Goal: Task Accomplishment & Management: Manage account settings

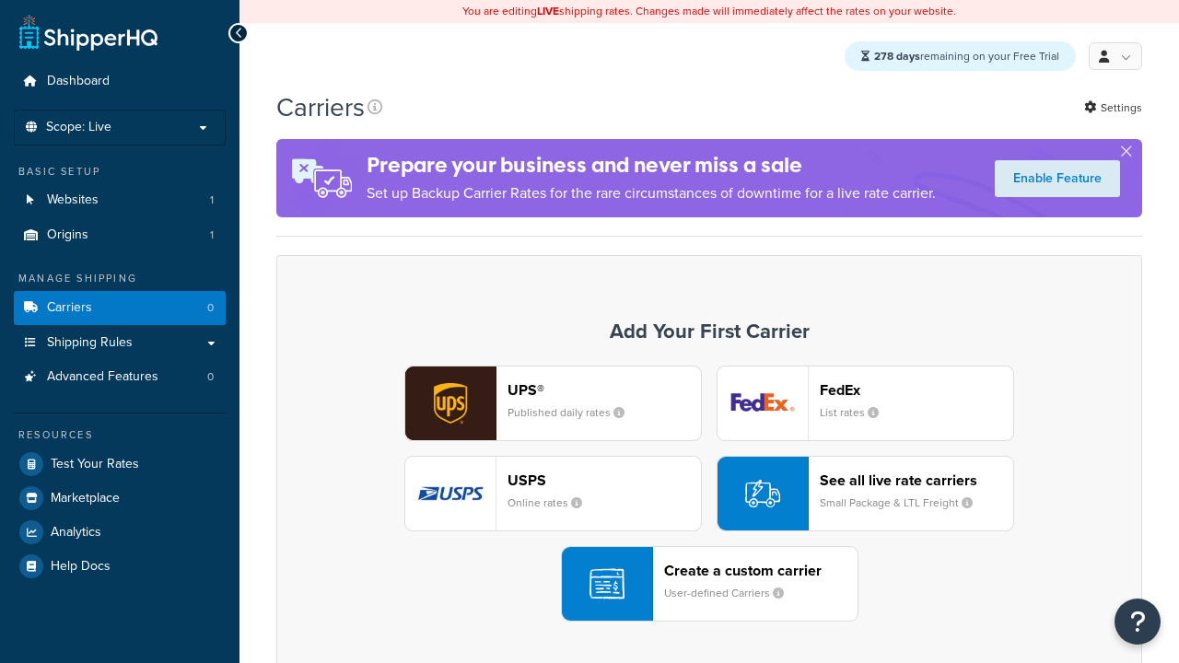
click at [709, 495] on div "UPS® Published daily rates FedEx List rates USPS Online rates See all live rate…" at bounding box center [709, 494] width 827 height 256
click at [709, 585] on div "Create a custom carrier User-defined Carriers" at bounding box center [760, 584] width 193 height 44
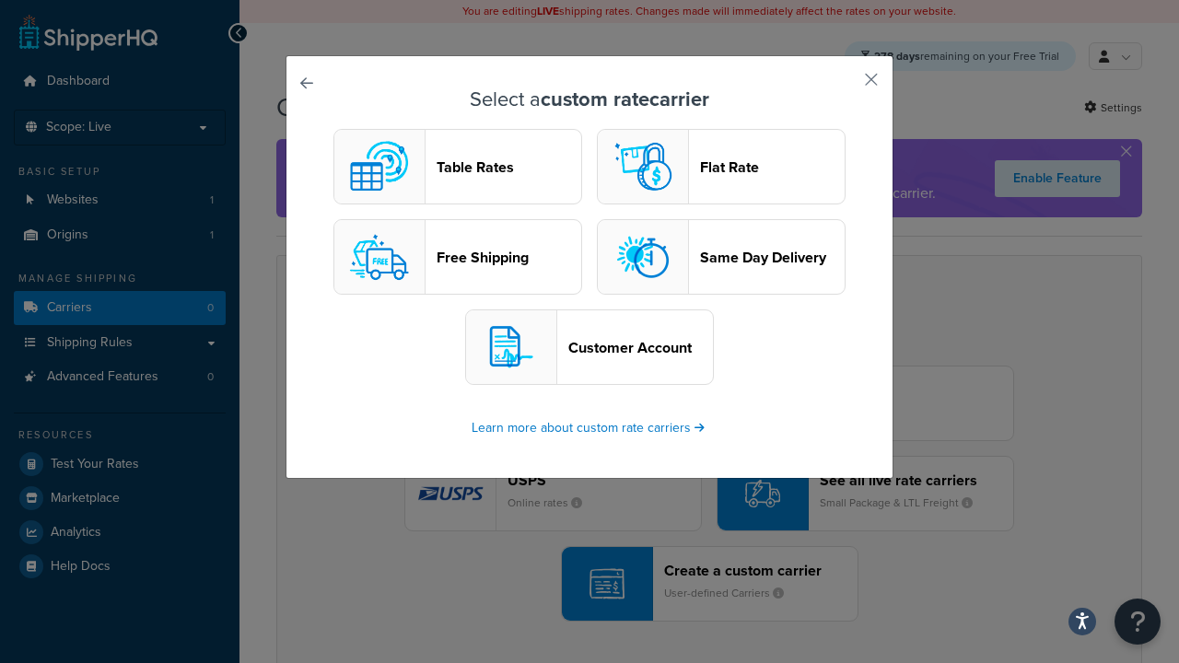
click at [458, 168] on header "Table Rates" at bounding box center [509, 167] width 145 height 18
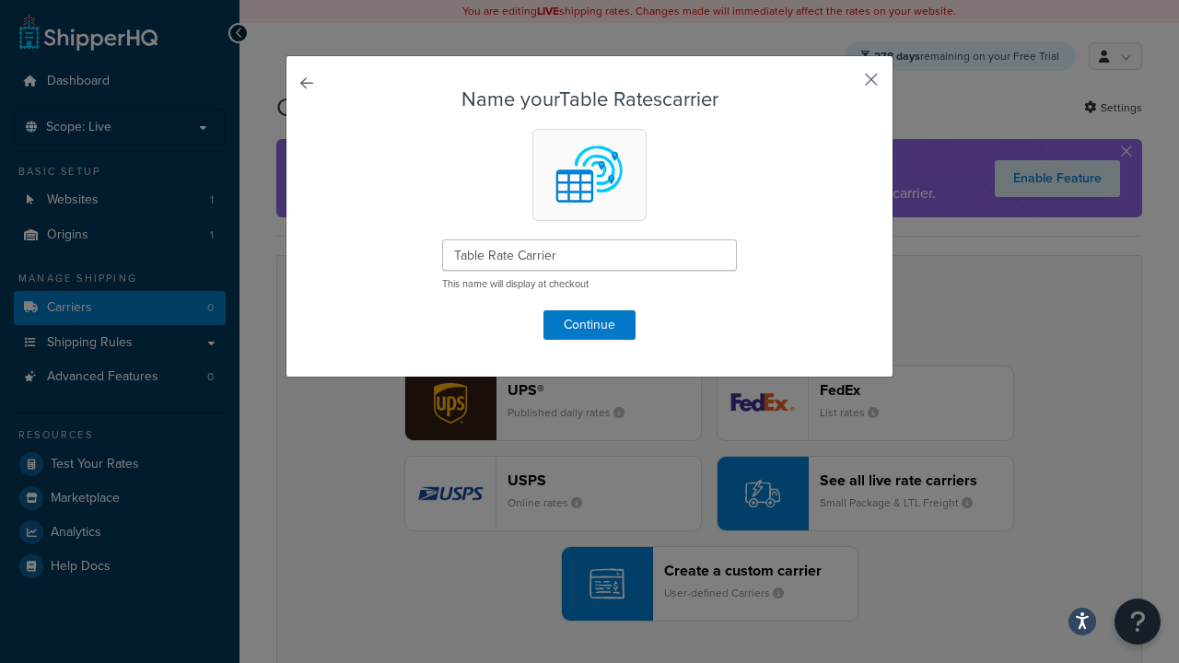
click at [844, 86] on button "button" at bounding box center [844, 86] width 5 height 5
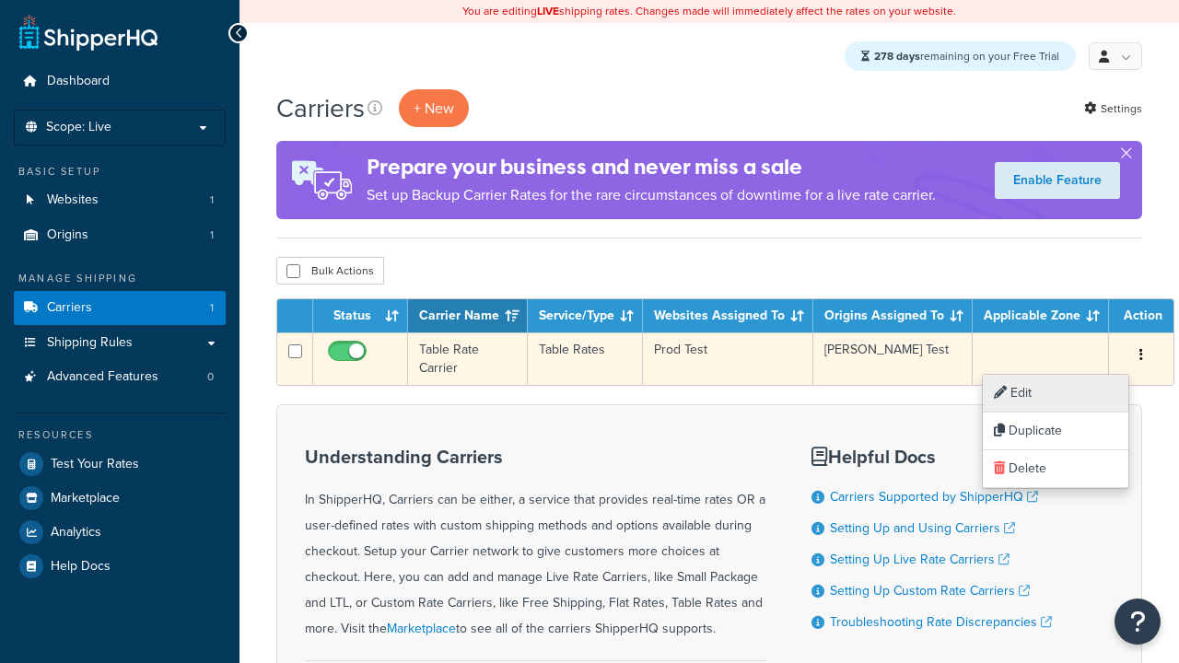
click at [1056, 393] on link "Edit" at bounding box center [1056, 394] width 146 height 38
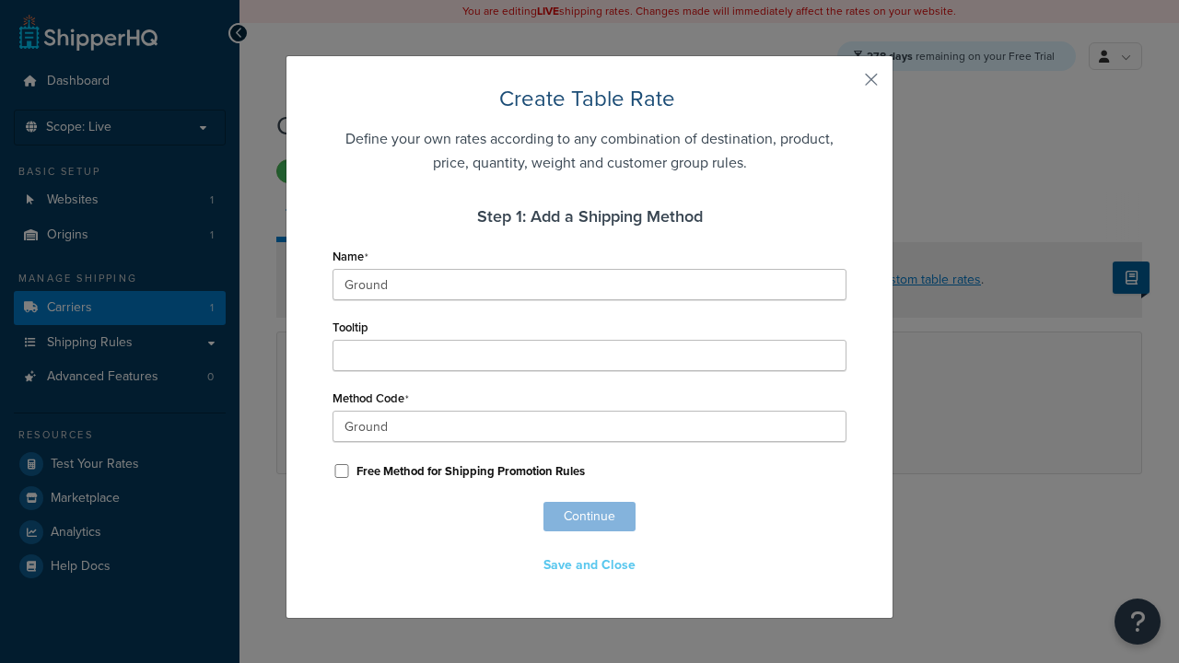
scroll to position [1188, 0]
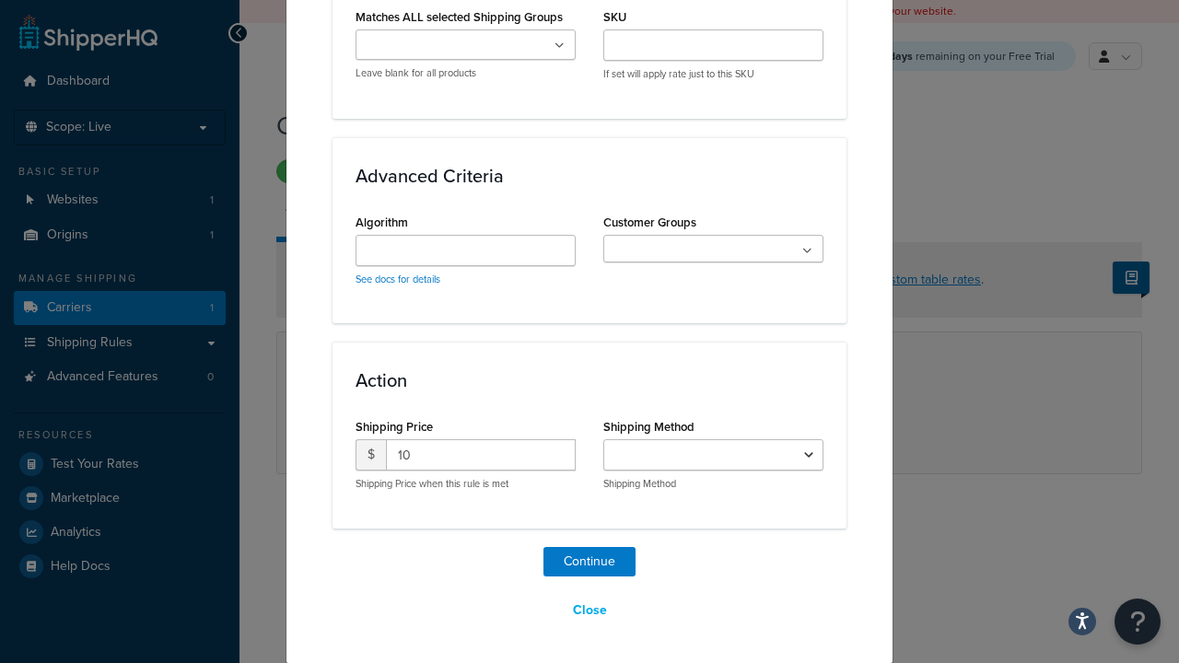
select select "25"
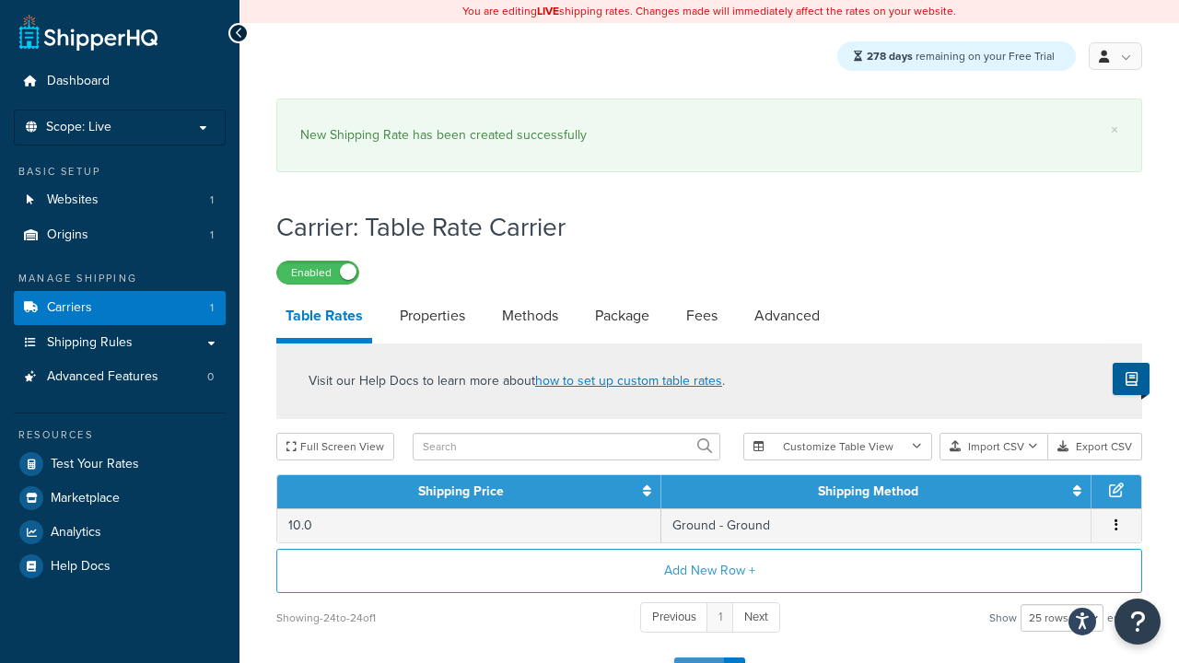
click at [698, 658] on button "Save" at bounding box center [699, 672] width 50 height 29
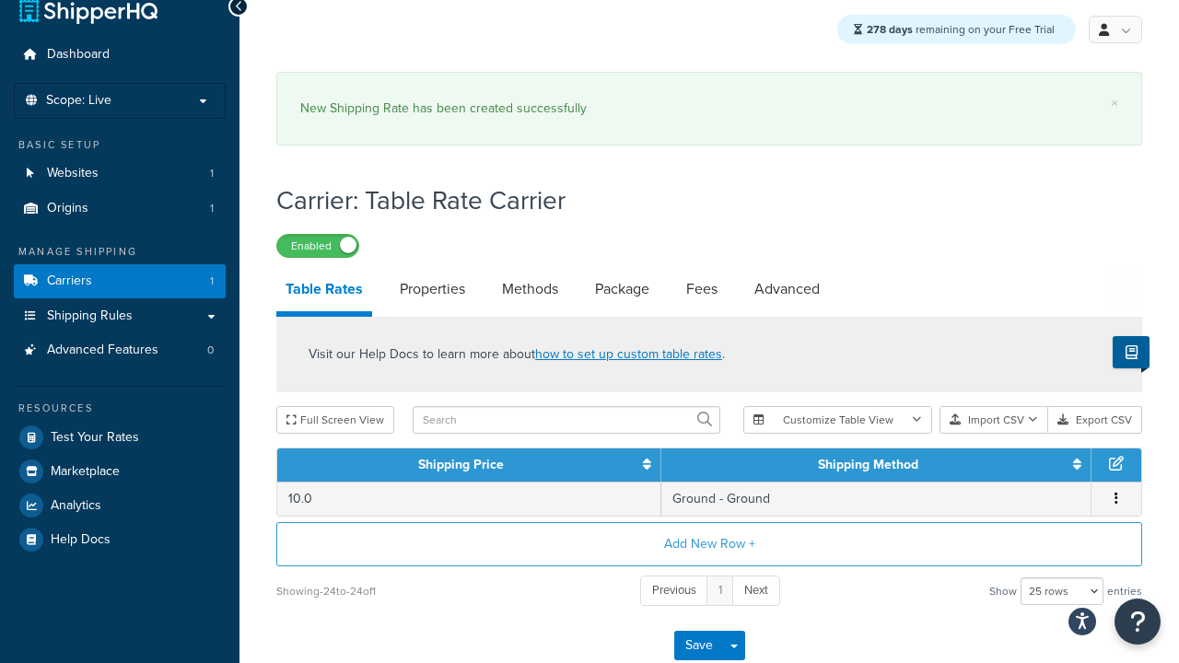
scroll to position [0, 0]
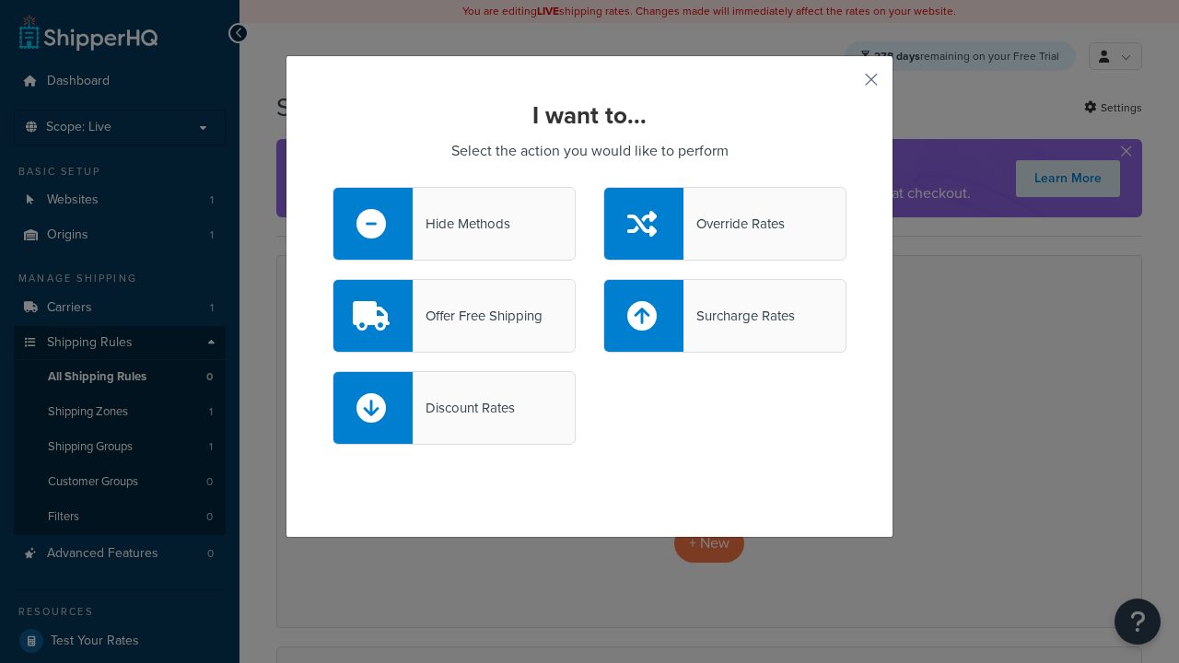
click at [454, 316] on div "Offer Free Shipping" at bounding box center [478, 316] width 130 height 26
click at [0, 0] on input "Offer Free Shipping" at bounding box center [0, 0] width 0 height 0
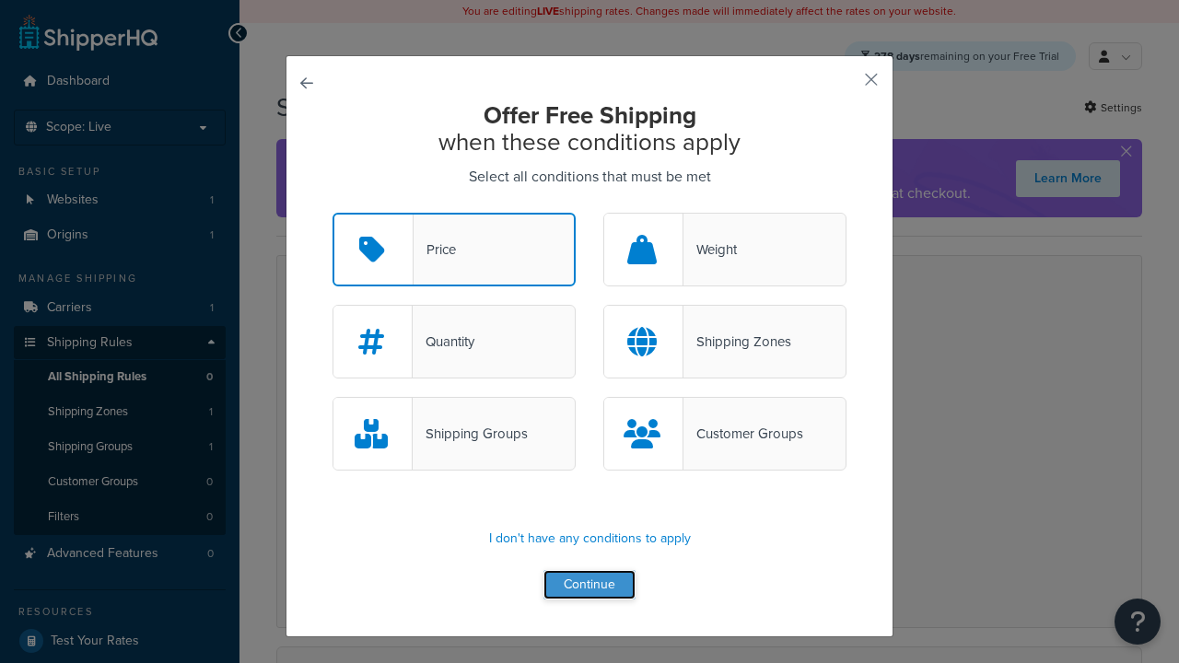
click at [590, 586] on button "Continue" at bounding box center [589, 584] width 92 height 29
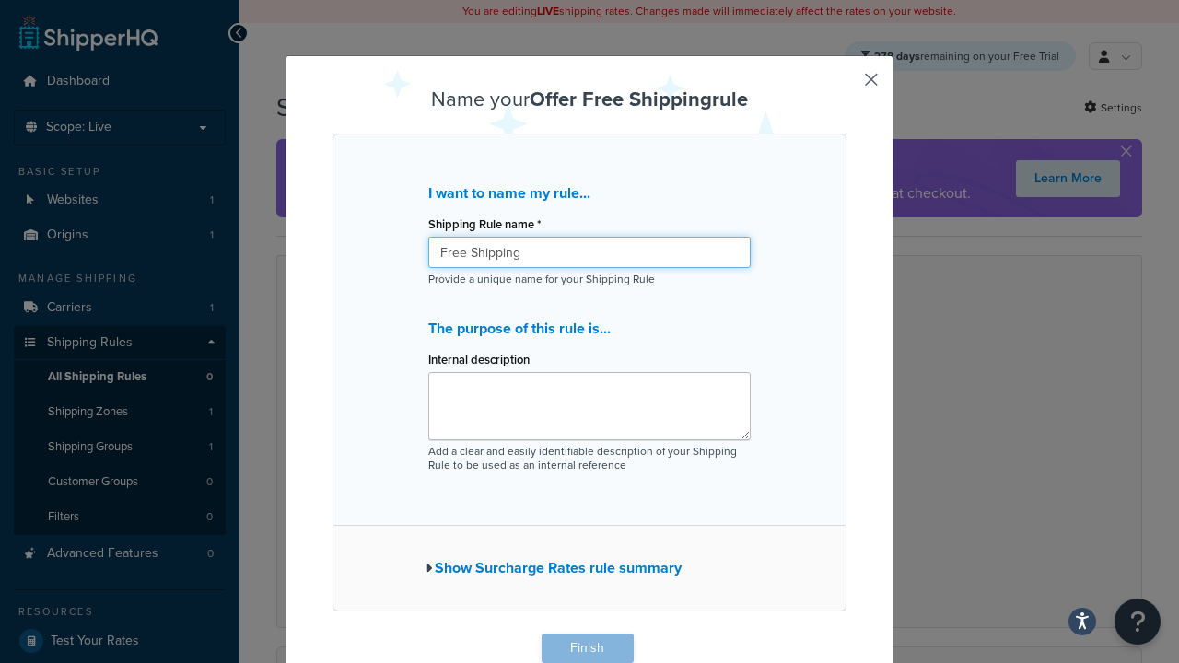
type input "Free Shipping"
click at [587, 648] on button "Finish" at bounding box center [588, 648] width 92 height 29
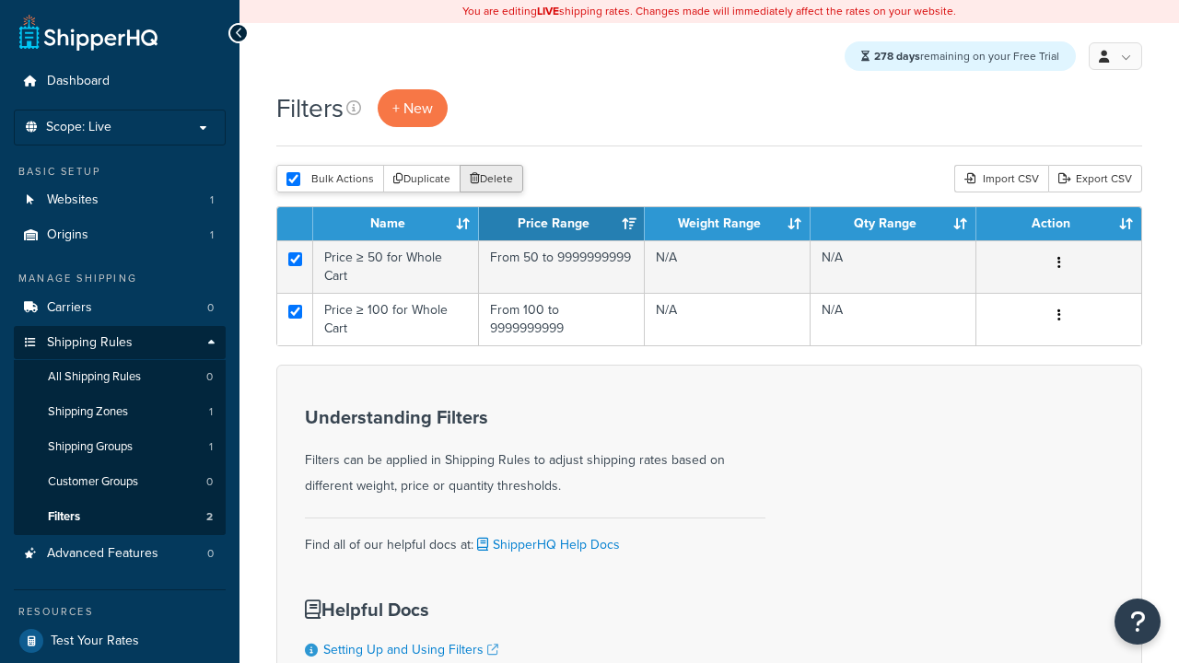
click at [490, 181] on button "Delete" at bounding box center [492, 179] width 64 height 28
